Goal: Contribute content: Contribute content

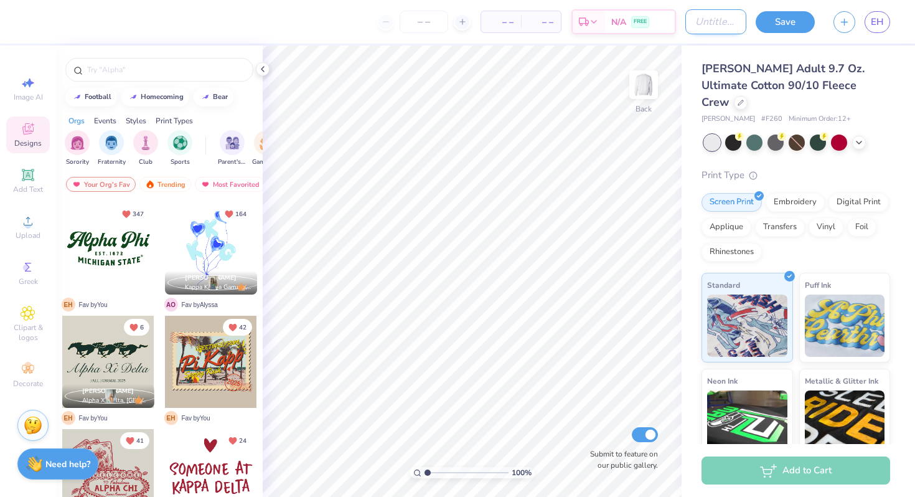
click at [685, 24] on input "Design Title" at bounding box center [715, 21] width 61 height 25
type input "2025 parents weekend"
click at [225, 141] on img "filter for Parent's Weekend" at bounding box center [232, 141] width 14 height 14
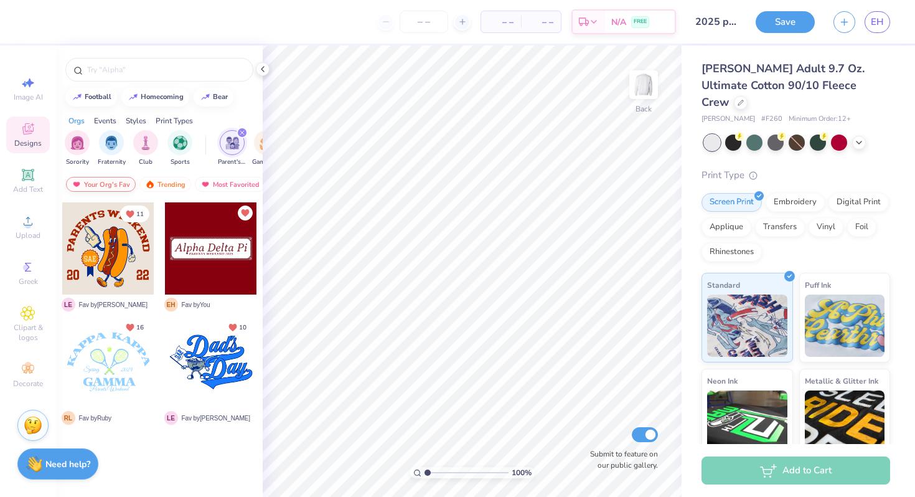
click at [111, 181] on div "Your Org's Fav" at bounding box center [101, 184] width 70 height 15
click at [73, 186] on img at bounding box center [77, 184] width 10 height 9
click at [174, 181] on div "Trending" at bounding box center [165, 184] width 52 height 15
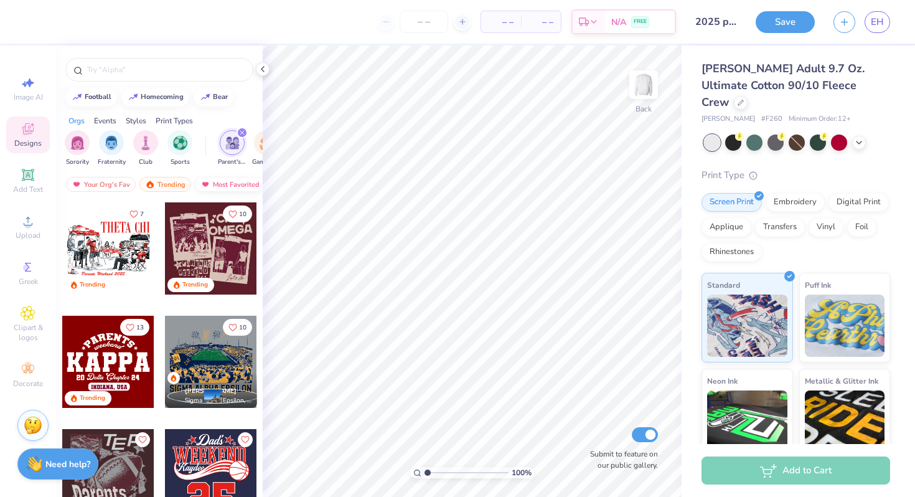
click at [203, 187] on img at bounding box center [205, 184] width 10 height 9
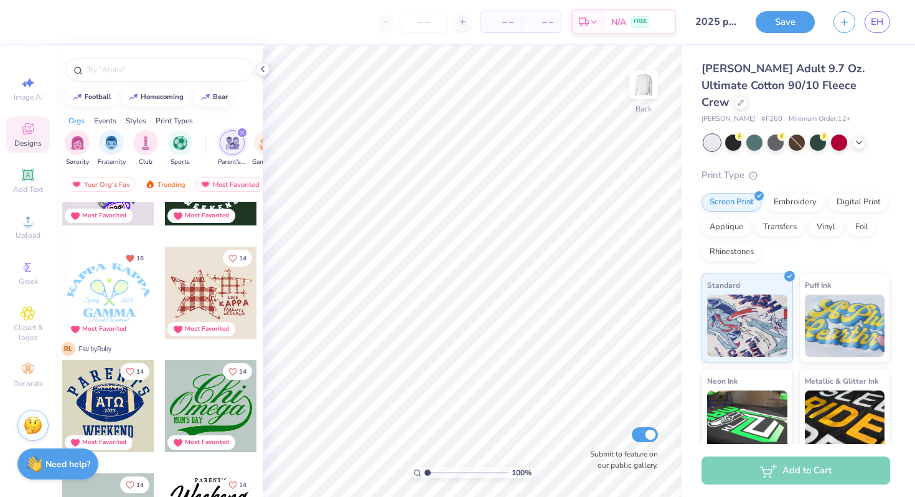
scroll to position [1432, 0]
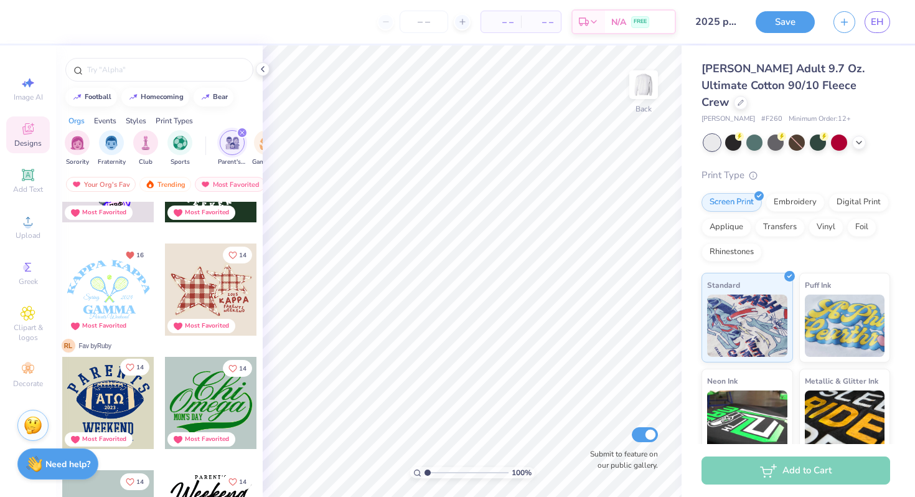
click at [133, 364] on icon "Like" at bounding box center [129, 367] width 7 height 7
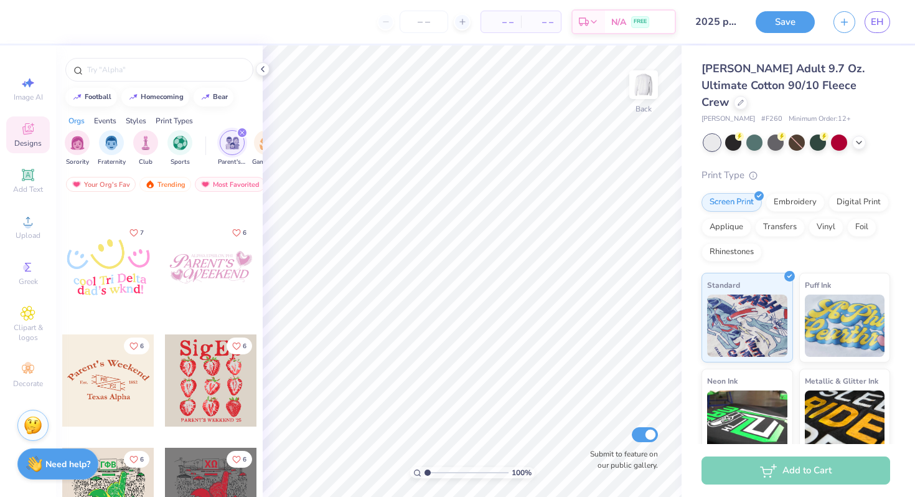
scroll to position [5759, 0]
click at [32, 92] on span "Image AI" at bounding box center [28, 97] width 29 height 10
select select "4"
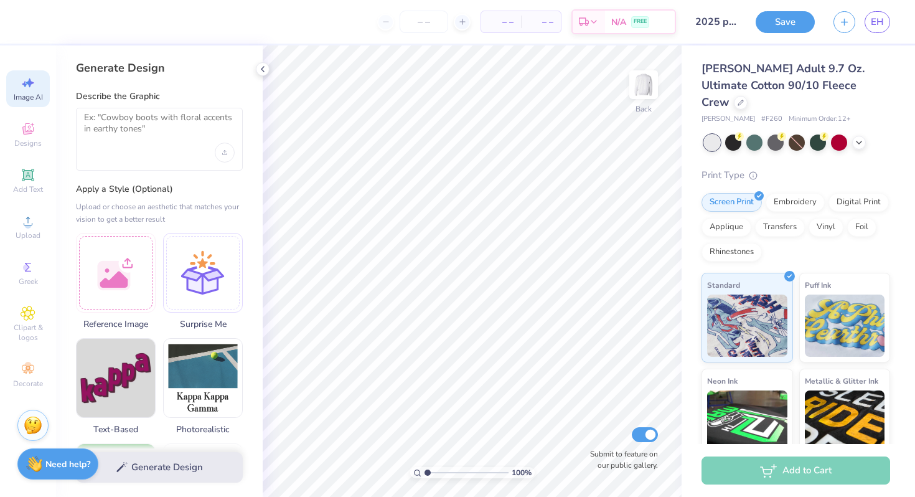
click at [139, 148] on div at bounding box center [159, 139] width 167 height 63
click at [135, 131] on textarea at bounding box center [159, 127] width 151 height 31
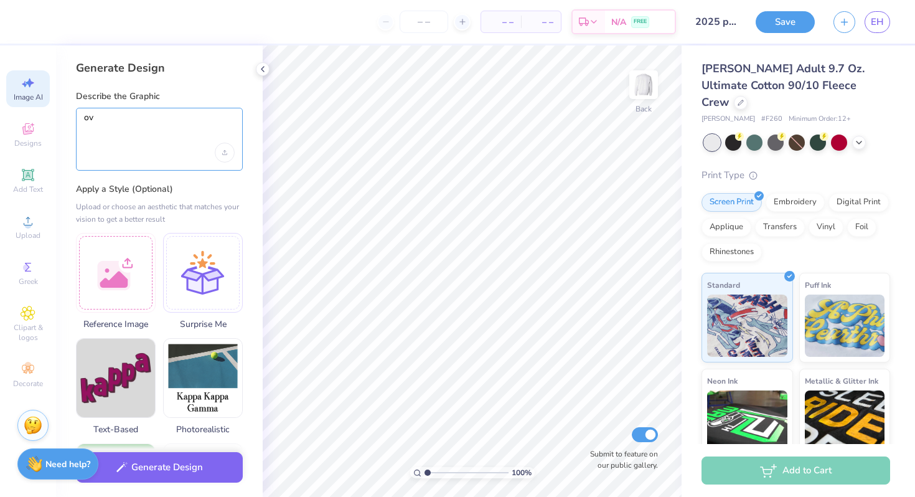
type textarea "o"
click at [120, 123] on textarea "red oval with no center" at bounding box center [159, 127] width 151 height 31
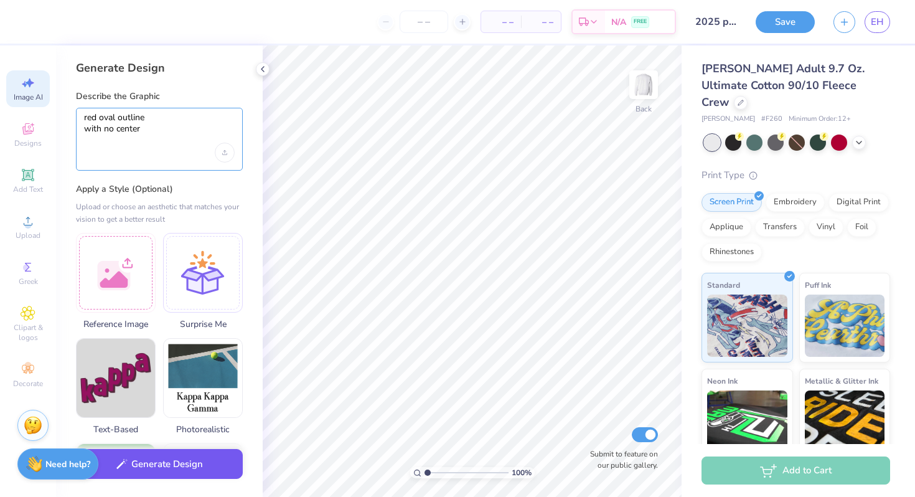
type textarea "red oval outline with no center"
click at [152, 456] on button "Generate Design" at bounding box center [159, 464] width 167 height 30
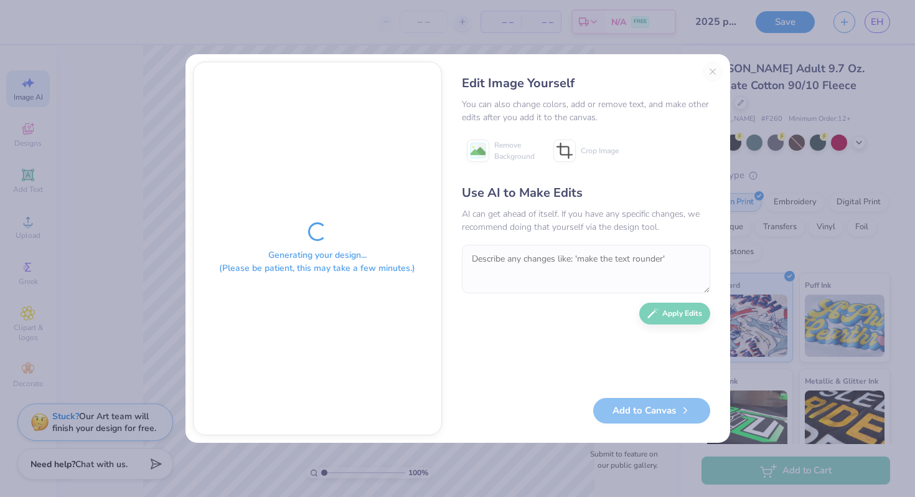
click at [549, 191] on div "Use AI to Make Edits" at bounding box center [586, 193] width 248 height 19
click at [476, 40] on div "Generating your design... (Please be patient, this may take a few minutes.) Edi…" at bounding box center [457, 248] width 915 height 497
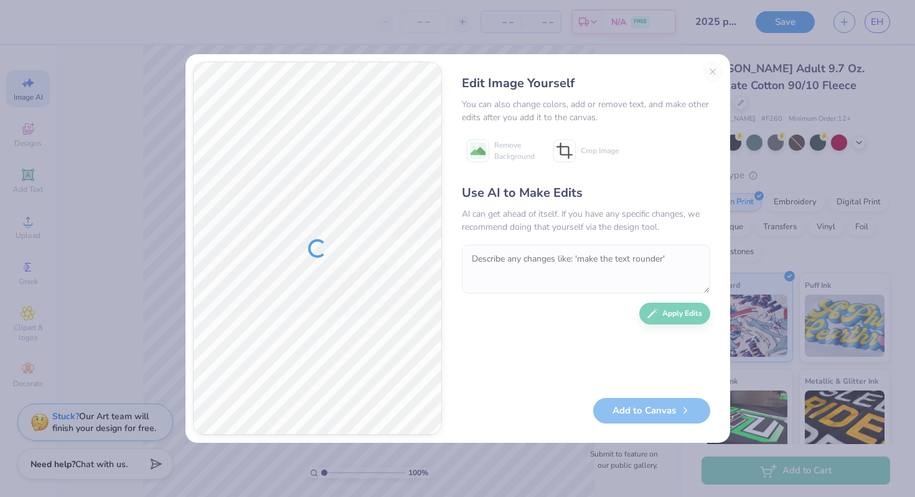
click at [393, 41] on div "Edit Image Yourself You can also change colors, add or remove text, and make ot…" at bounding box center [457, 248] width 915 height 497
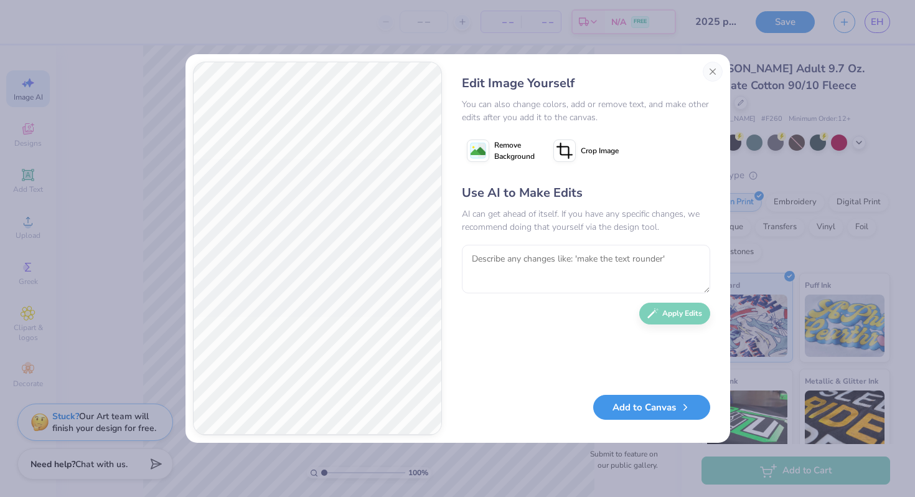
click at [628, 420] on div "Add to Canvas" at bounding box center [586, 411] width 248 height 26
click at [626, 409] on button "Add to Canvas" at bounding box center [651, 408] width 117 height 26
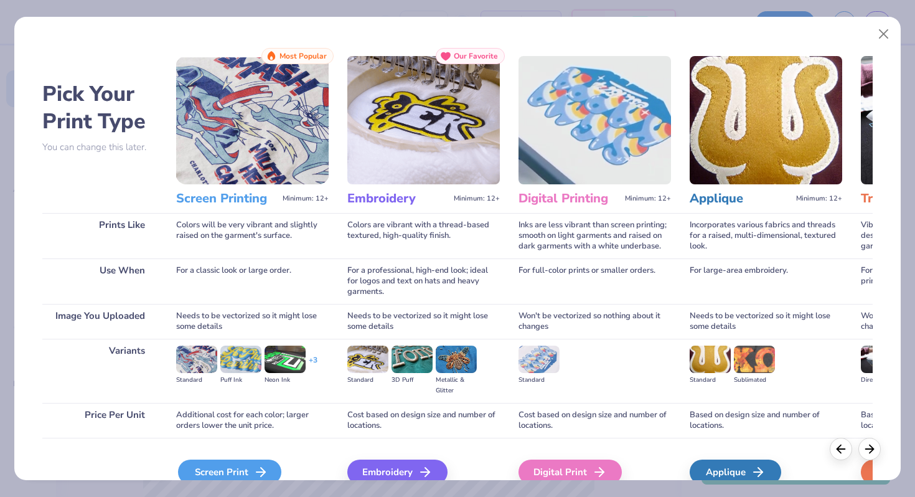
click at [227, 466] on div "Screen Print" at bounding box center [229, 471] width 103 height 25
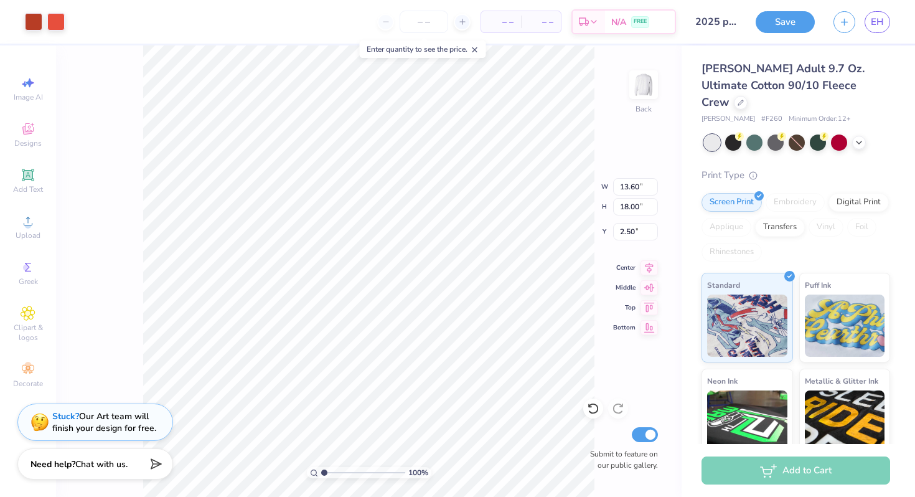
type input "8.85"
type input "11.71"
type input "6.21"
type input "13.60"
type input "18.00"
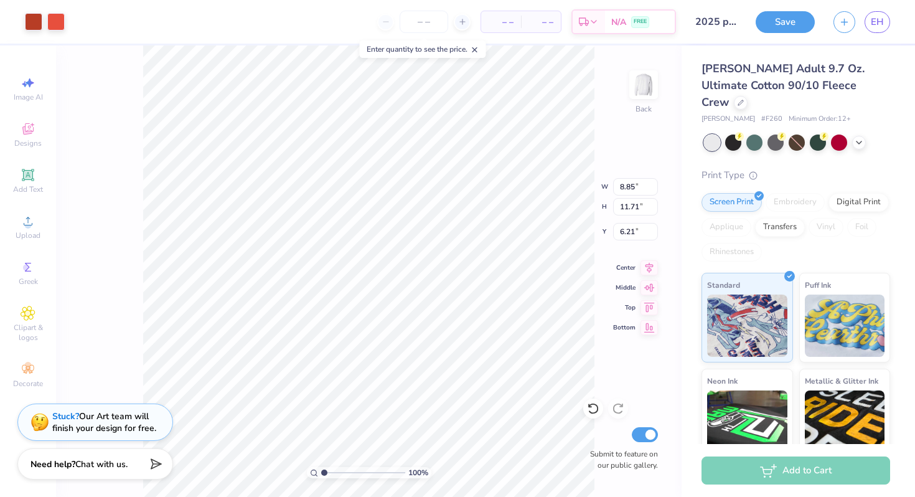
type input "2.50"
type input "8.07"
type input "10.69"
type input "9.81"
type input "6.22"
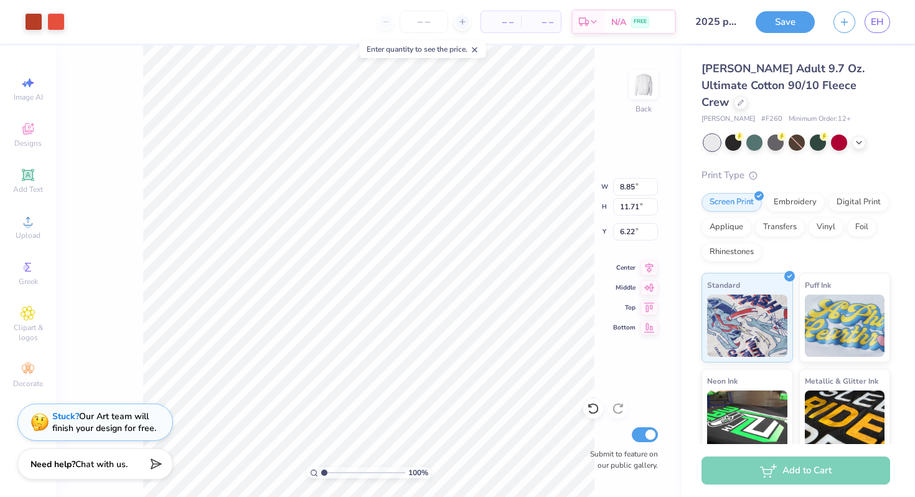
type input "11.72"
type input "8.85"
type input "7.65"
type input "7.64"
type input "11.14"
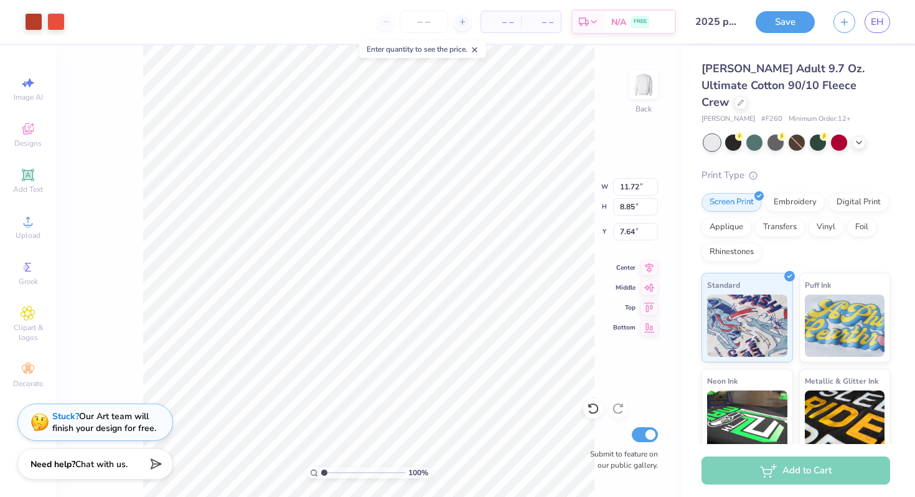
type input "8.41"
type input "4.13"
click at [13, 324] on span "Clipart & logos" at bounding box center [28, 332] width 44 height 20
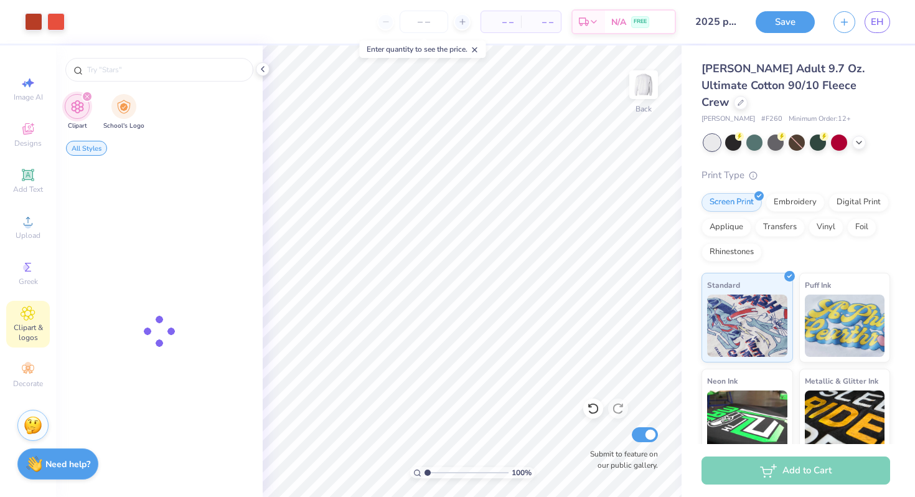
scroll to position [0, 0]
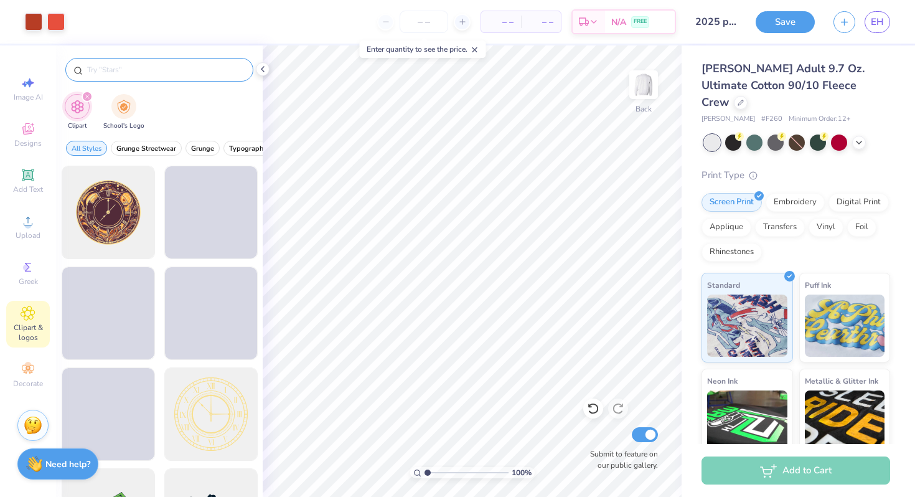
click at [152, 67] on input "text" at bounding box center [165, 69] width 159 height 12
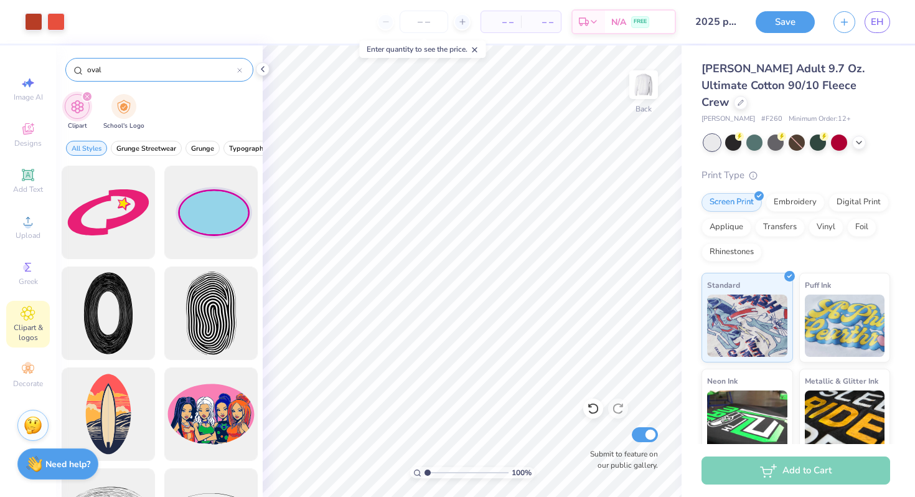
type input "oval"
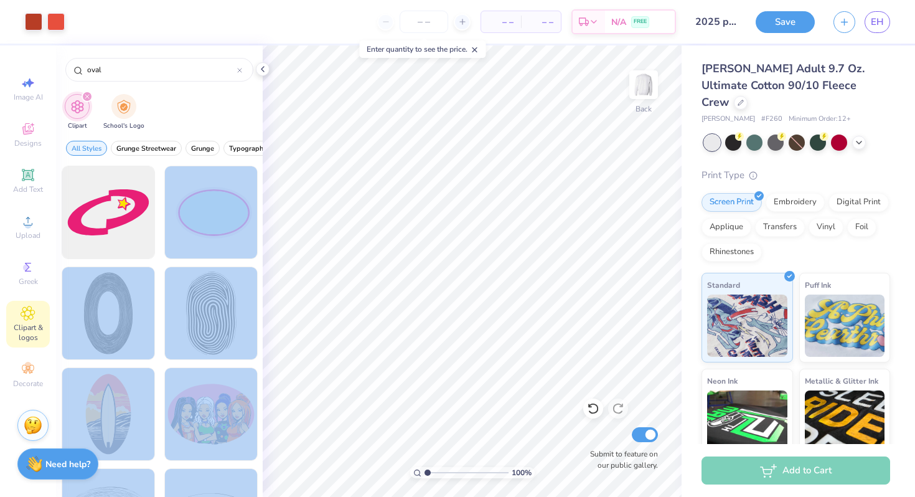
click at [465, 246] on div "Art colors – – Per Item – – Total Est. Delivery N/A FREE Design Title 2025 pare…" at bounding box center [457, 248] width 915 height 497
click at [218, 222] on div at bounding box center [210, 212] width 103 height 103
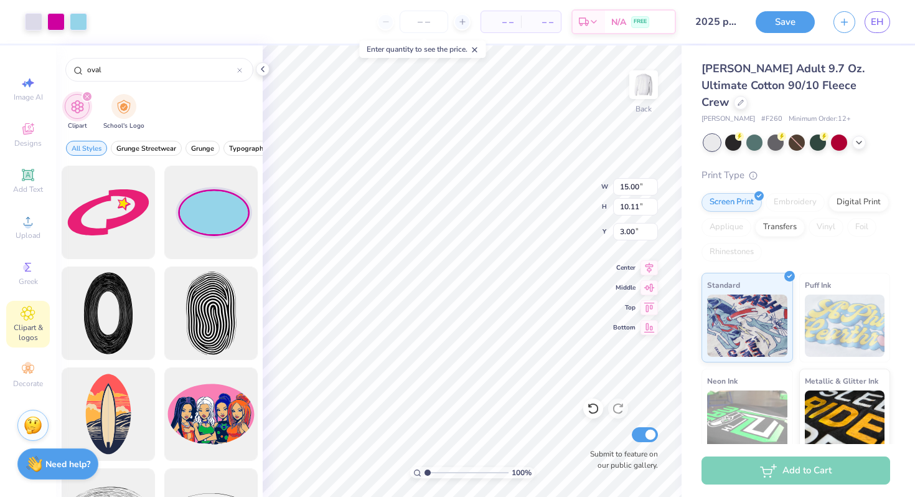
type input "12.08"
type input "11.14"
type input "8.41"
type input "4.13"
type input "3.86"
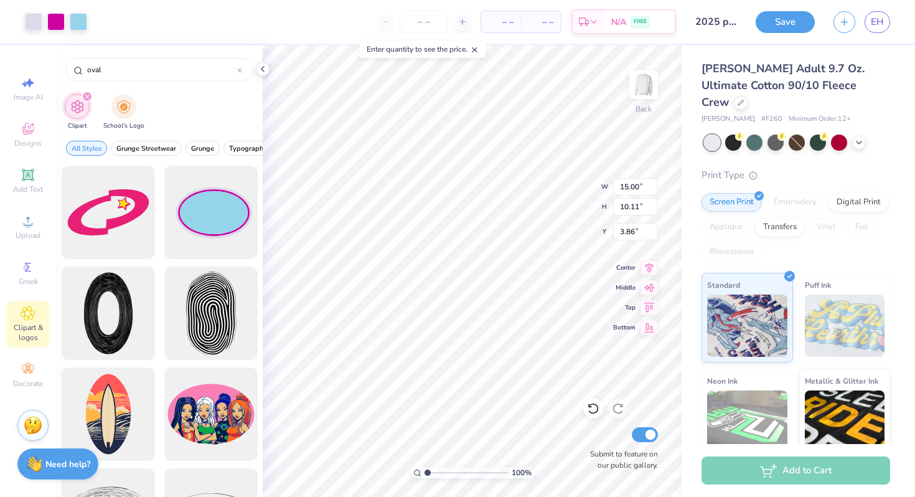
type input "8.00"
type input "5.39"
type input "5.34"
type input "10.67"
type input "7.19"
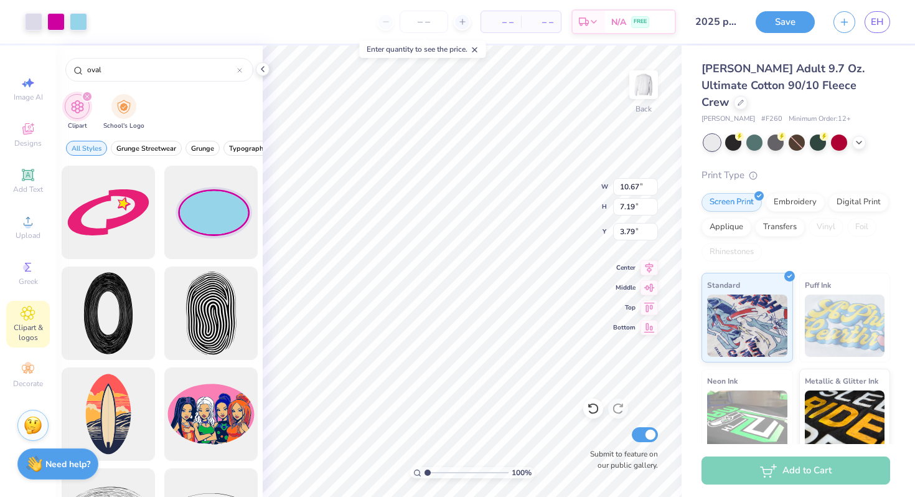
type input "3.88"
type input "14.05"
type input "9.47"
type input "3.83"
type input "14.57"
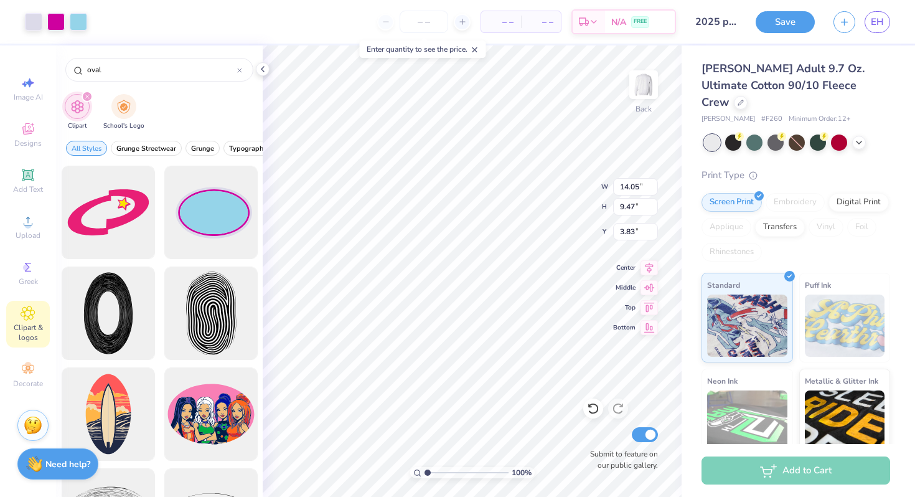
type input "9.82"
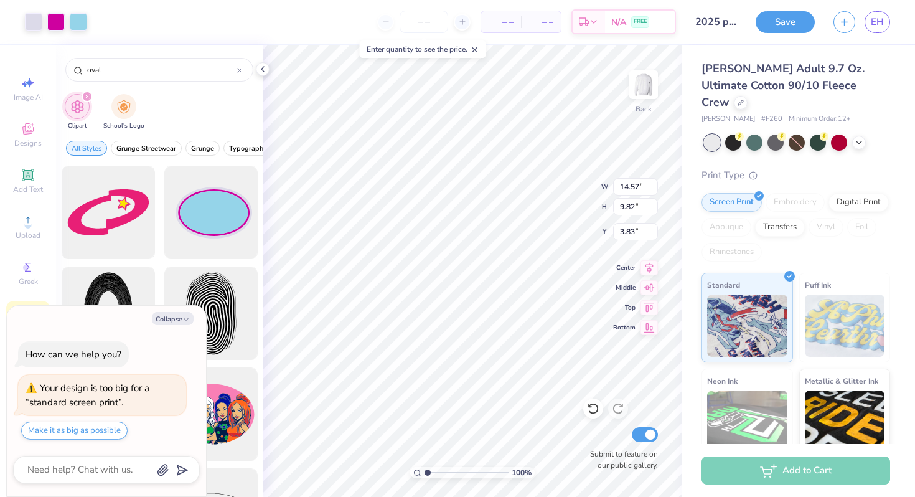
type textarea "x"
type input "13.71"
type input "9.24"
type textarea "x"
type input "3.82"
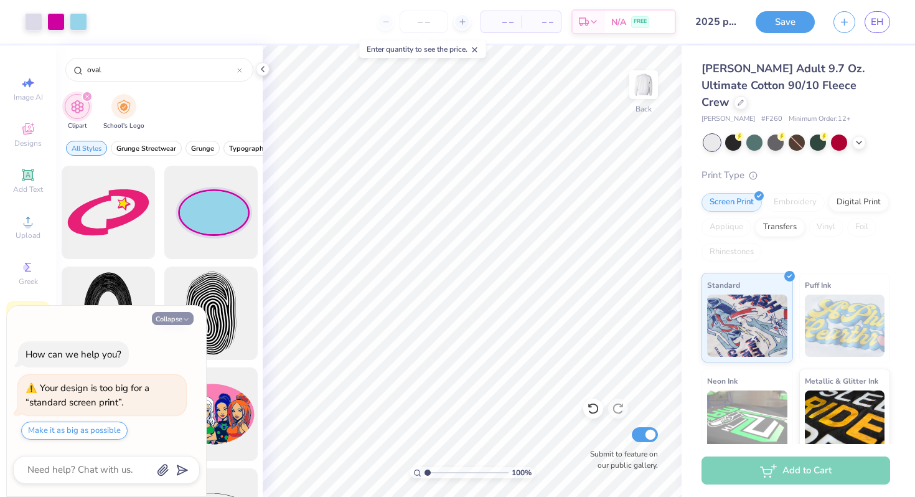
click at [182, 316] on icon "button" at bounding box center [185, 319] width 7 height 7
type textarea "x"
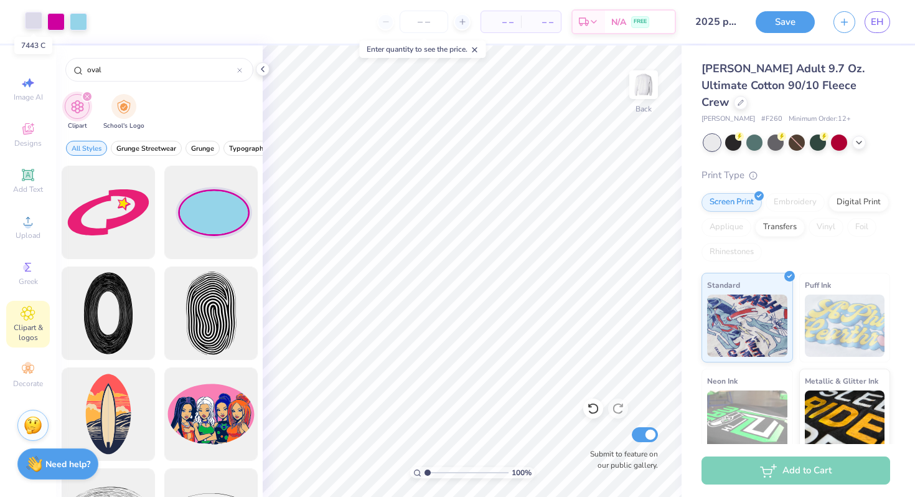
click at [27, 23] on div at bounding box center [33, 20] width 17 height 17
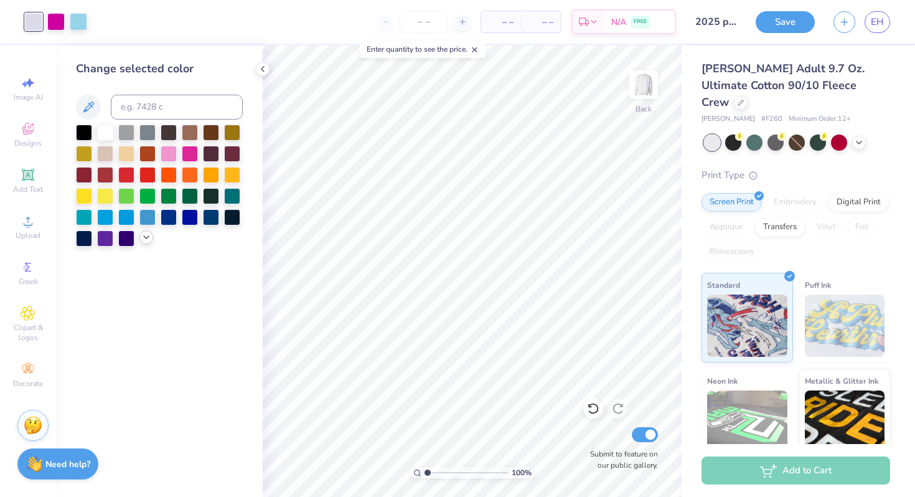
click at [150, 240] on icon at bounding box center [146, 237] width 10 height 10
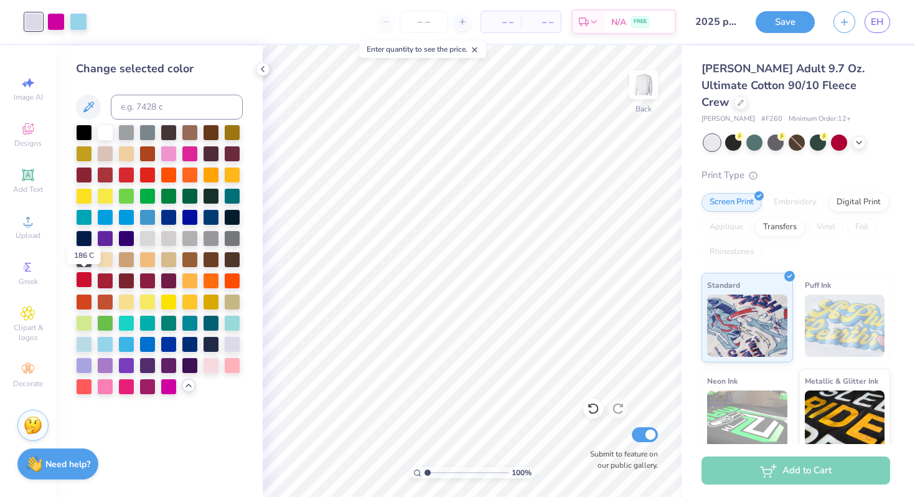
click at [84, 280] on div at bounding box center [84, 279] width 16 height 16
click at [60, 26] on div at bounding box center [55, 20] width 17 height 17
click at [105, 132] on div at bounding box center [105, 131] width 16 height 16
click at [85, 24] on div at bounding box center [78, 20] width 17 height 17
click at [105, 129] on div at bounding box center [105, 131] width 16 height 16
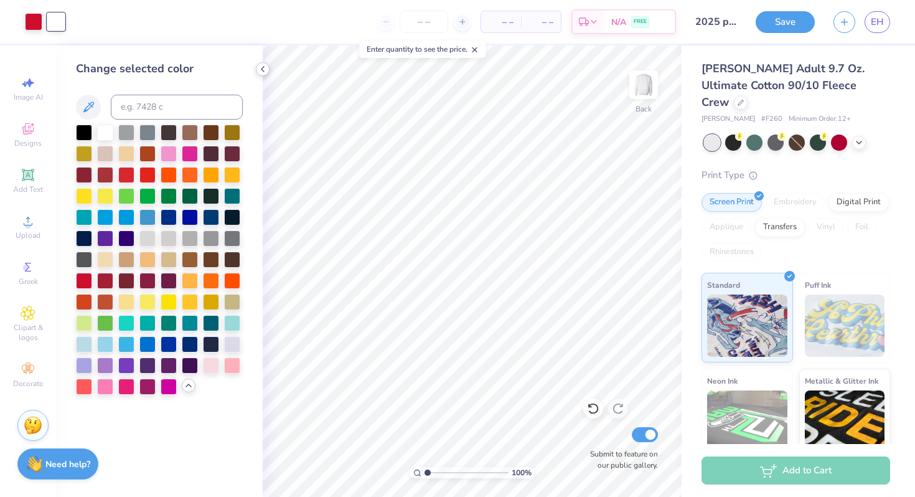
click at [263, 70] on polyline at bounding box center [262, 69] width 2 height 5
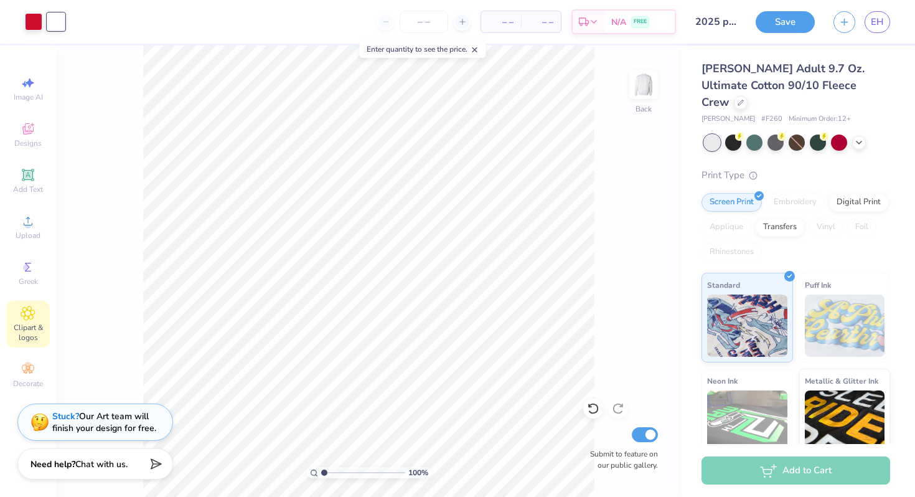
click at [27, 324] on span "Clipart & logos" at bounding box center [28, 332] width 44 height 20
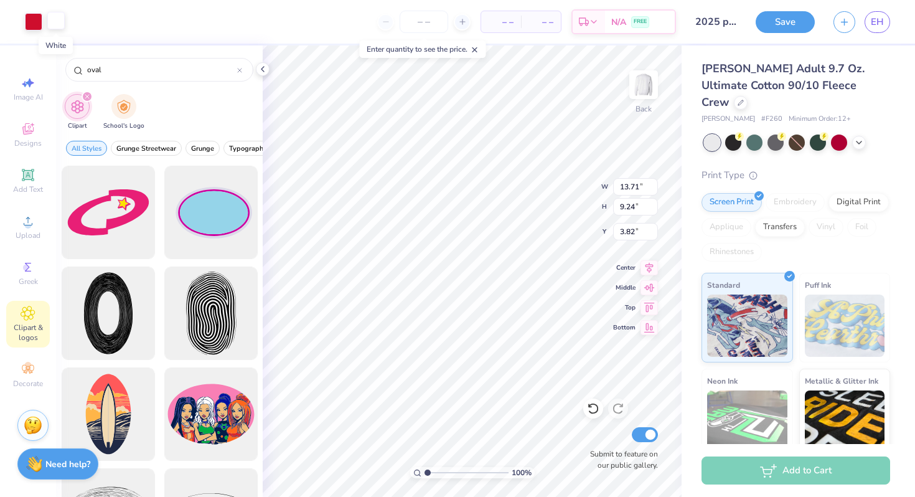
click at [55, 26] on div at bounding box center [55, 20] width 17 height 17
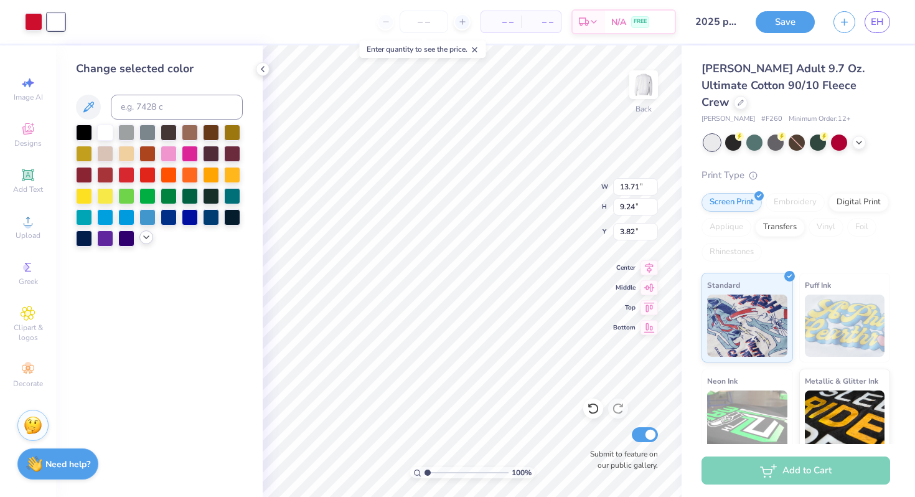
click at [145, 242] on div at bounding box center [146, 237] width 14 height 14
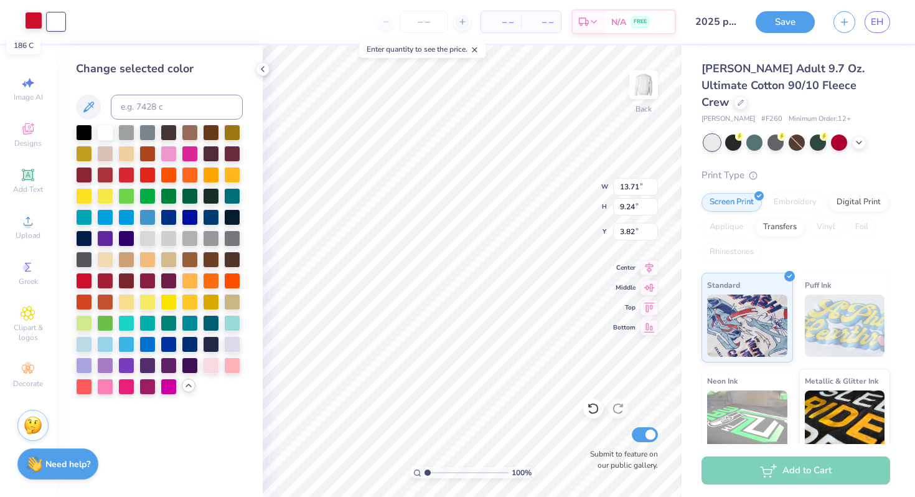
click at [28, 17] on div at bounding box center [33, 20] width 17 height 17
click at [103, 136] on div at bounding box center [105, 131] width 16 height 16
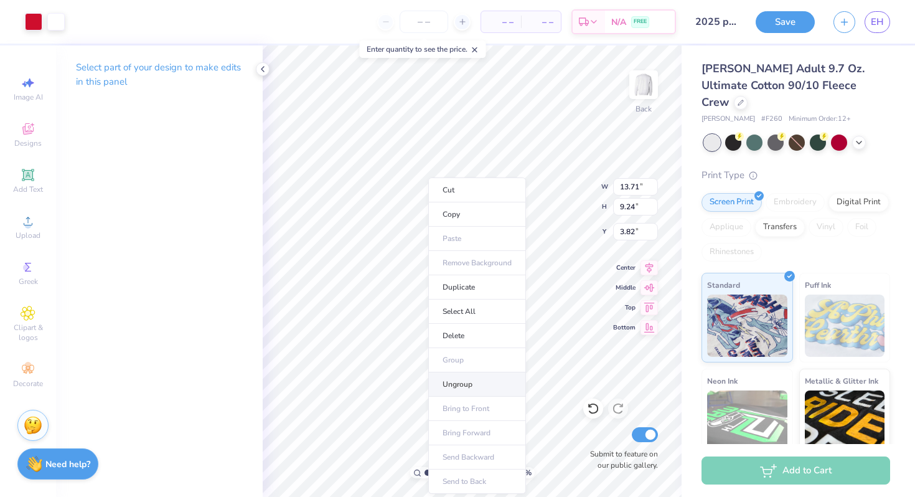
click at [457, 381] on li "Ungroup" at bounding box center [477, 384] width 98 height 24
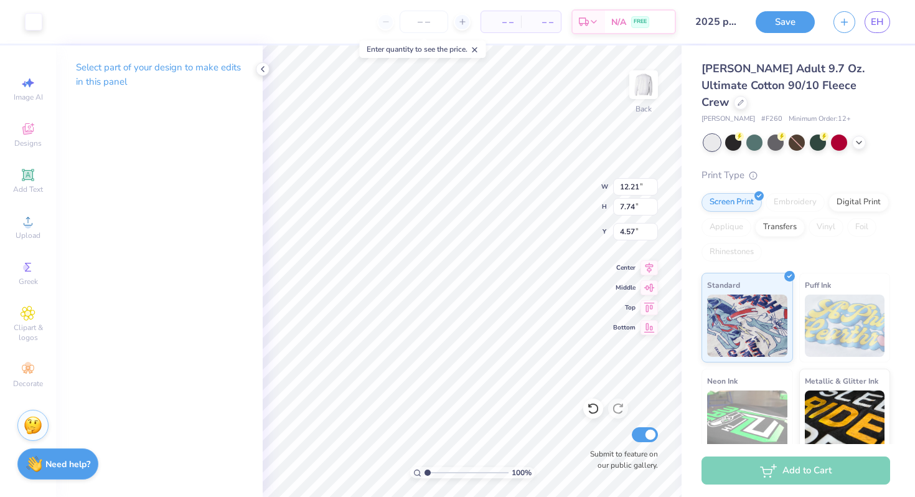
type input "11.20"
type input "6.35"
type input "12.84"
type input "8.37"
type input "4.26"
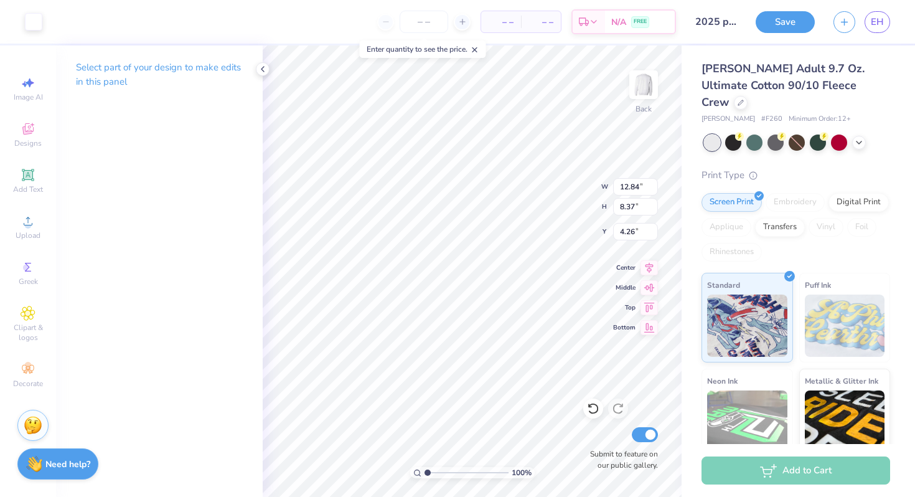
type input "14.13"
type input "9.21"
type input "3.42"
click at [32, 19] on div at bounding box center [33, 20] width 17 height 17
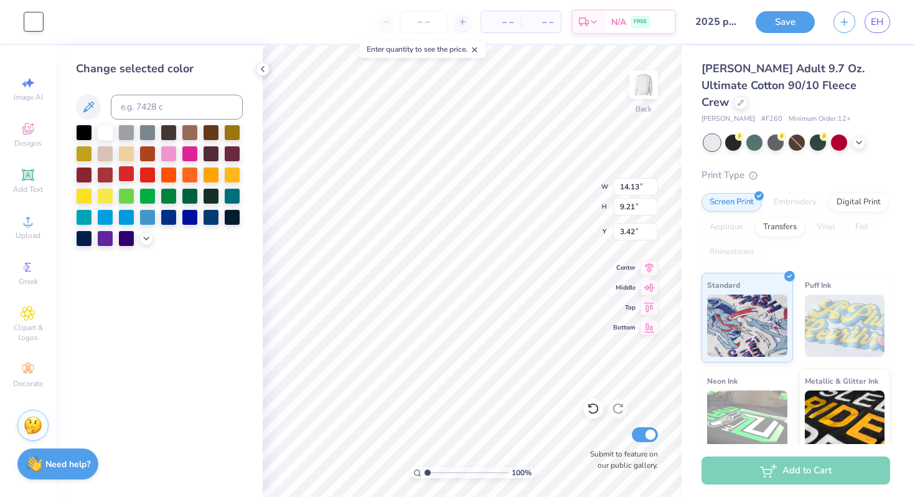
click at [124, 174] on div at bounding box center [126, 174] width 16 height 16
type input "13.71"
type input "9.24"
type input "6.35"
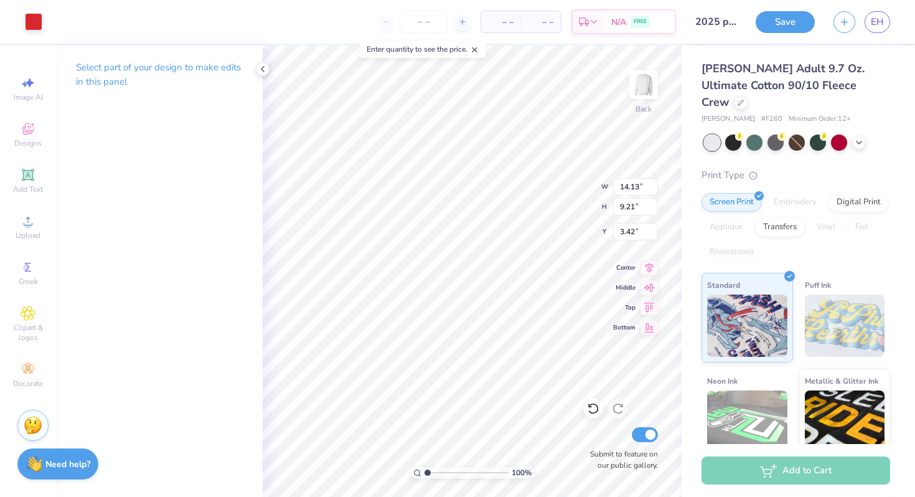
type input "3.00"
click at [33, 23] on div at bounding box center [33, 20] width 17 height 17
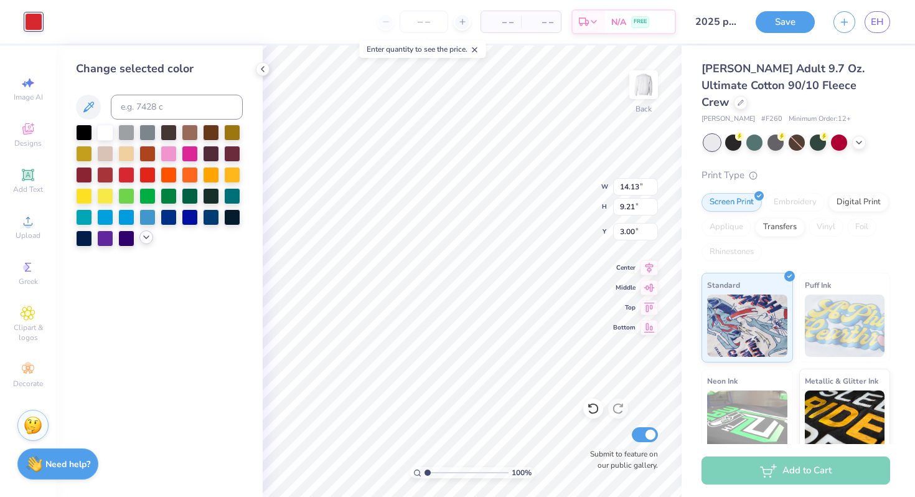
click at [147, 241] on icon at bounding box center [146, 237] width 10 height 10
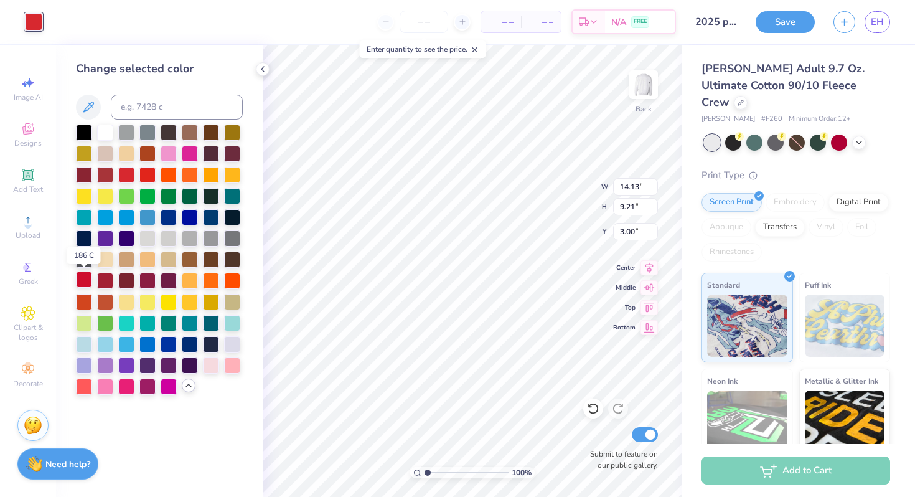
click at [85, 285] on div at bounding box center [84, 279] width 16 height 16
